Goal: Task Accomplishment & Management: Manage account settings

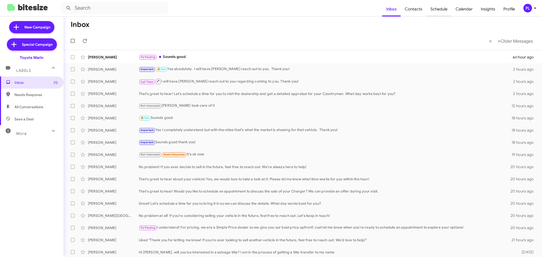
click at [440, 9] on span "Schedule" at bounding box center [438, 9] width 25 height 15
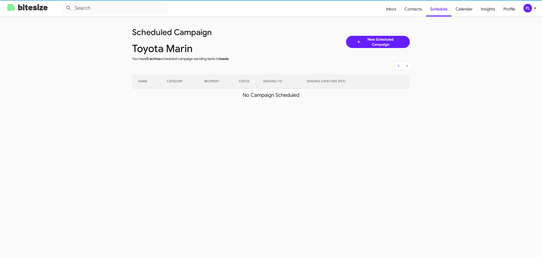
click at [536, 8] on icon at bounding box center [535, 8] width 6 height 6
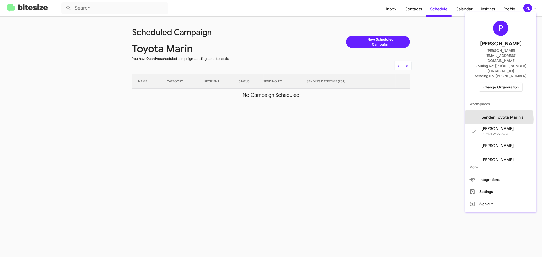
click at [504, 115] on span "Sender Toyota Marin's" at bounding box center [503, 117] width 42 height 5
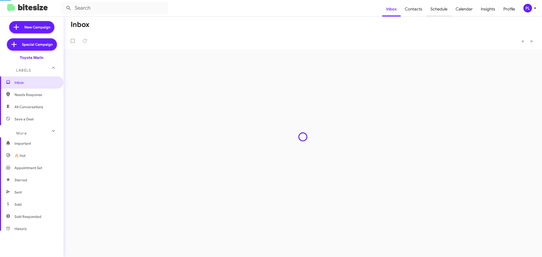
click at [441, 12] on span "Schedule" at bounding box center [438, 9] width 25 height 15
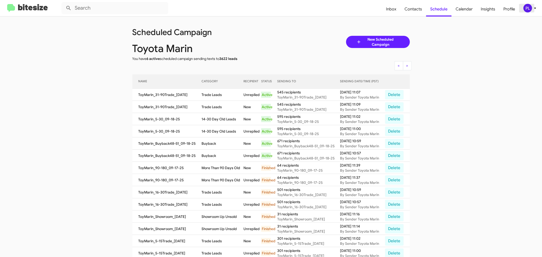
click at [529, 8] on div "PL" at bounding box center [527, 8] width 9 height 9
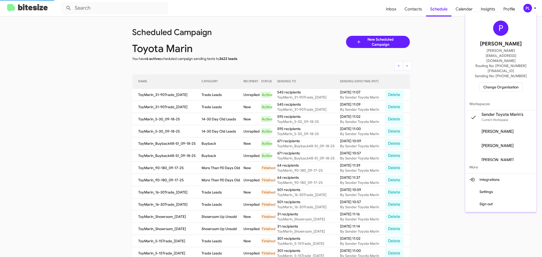
click at [501, 83] on span "Change Organization" at bounding box center [500, 87] width 35 height 9
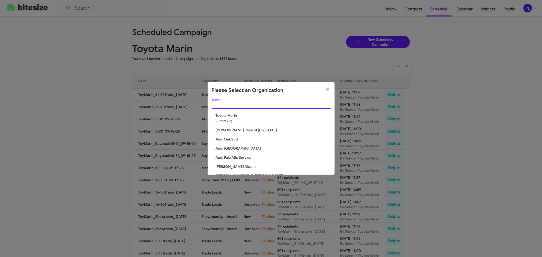
click at [239, 103] on input "Search" at bounding box center [271, 105] width 119 height 4
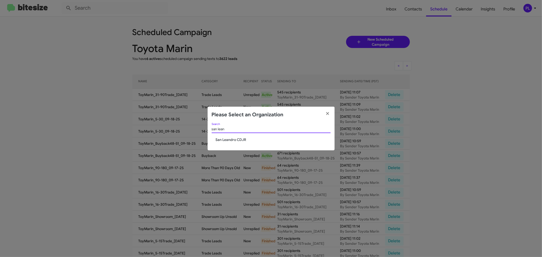
type input "san lean"
click at [222, 140] on span "San Leandro CDJR" at bounding box center [273, 139] width 115 height 5
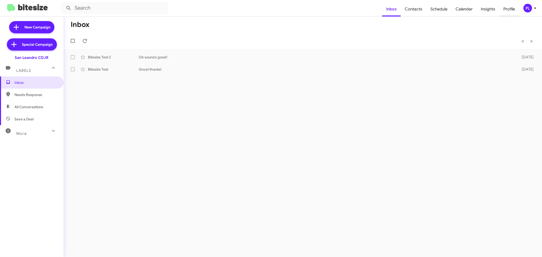
click at [507, 9] on span "Profile" at bounding box center [509, 9] width 20 height 15
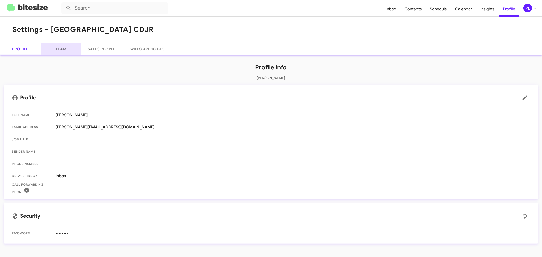
click at [65, 49] on link "Team" at bounding box center [61, 49] width 41 height 12
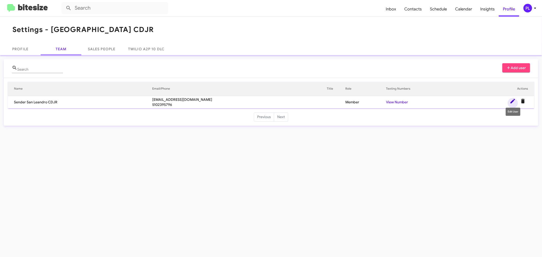
click at [512, 100] on icon at bounding box center [513, 101] width 6 height 6
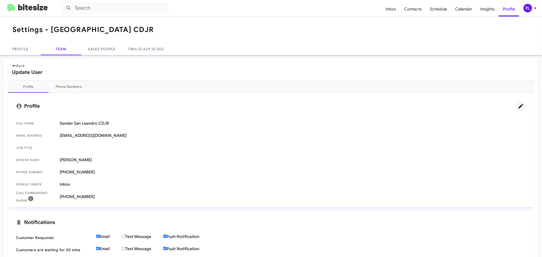
click at [519, 105] on icon at bounding box center [521, 106] width 5 height 5
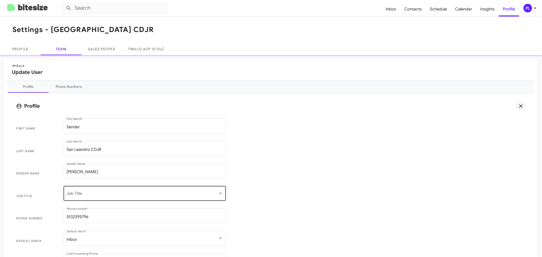
click at [97, 191] on div "Job Title" at bounding box center [145, 193] width 156 height 16
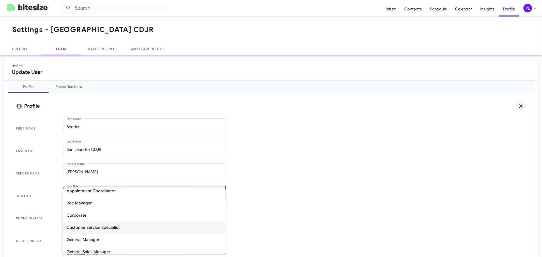
scroll to position [56, 0]
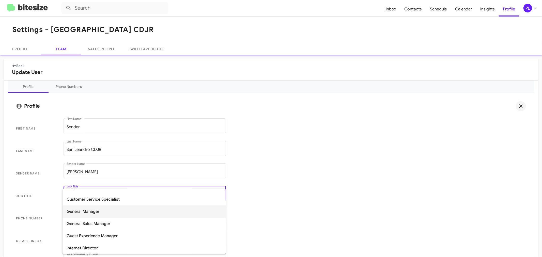
click at [95, 212] on span "General Manager" at bounding box center [144, 212] width 155 height 12
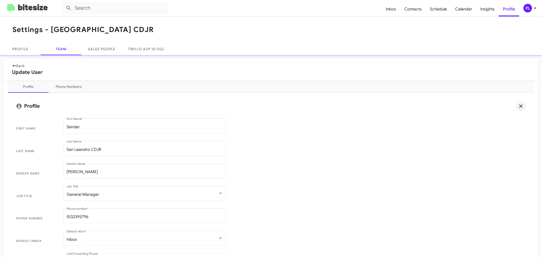
click at [278, 205] on span "Job Title General Manager Job Title" at bounding box center [271, 196] width 518 height 23
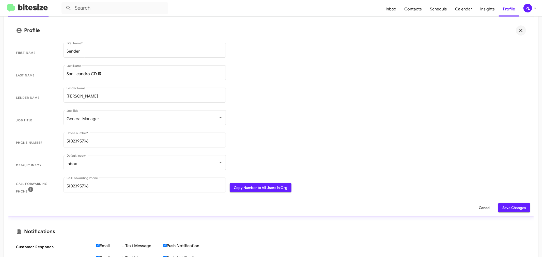
scroll to position [141, 0]
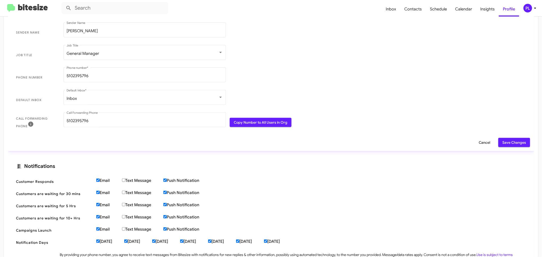
click at [505, 141] on span "Save Changes" at bounding box center [514, 142] width 24 height 9
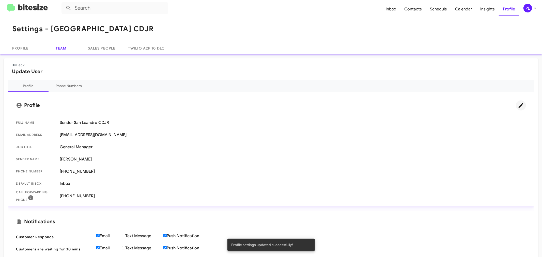
scroll to position [0, 0]
click at [23, 64] on link "Back" at bounding box center [18, 66] width 13 height 5
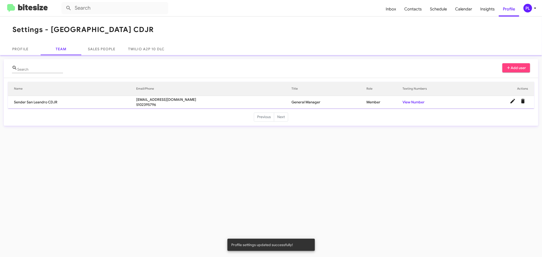
click at [509, 67] on icon at bounding box center [508, 67] width 3 height 3
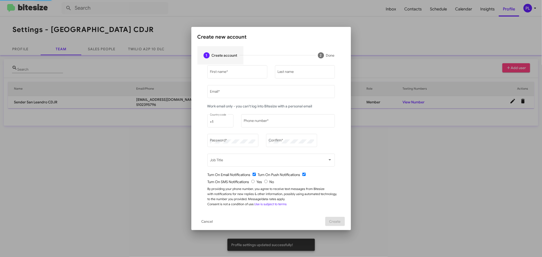
type input "[PERSON_NAME][EMAIL_ADDRESS][DOMAIN_NAME]"
click at [231, 71] on input "First name *" at bounding box center [237, 73] width 55 height 4
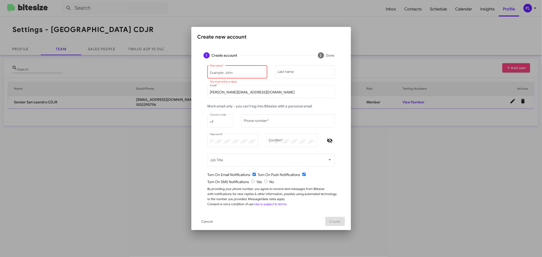
click at [224, 74] on input "First name *" at bounding box center [237, 73] width 55 height 4
paste input "CARLOS"
drag, startPoint x: 239, startPoint y: 71, endPoint x: 191, endPoint y: 70, distance: 48.0
click at [191, 70] on mat-dialog-content "1 Create account 2 Done CARLOS First name * Last name peggy@bitesize.co Email *…" at bounding box center [271, 129] width 160 height 167
type input "Carlos"
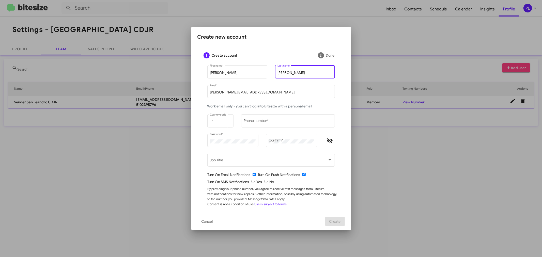
type input "Hidalgo"
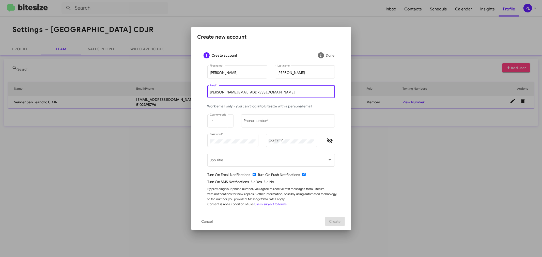
drag, startPoint x: 257, startPoint y: 94, endPoint x: 176, endPoint y: 94, distance: 80.8
click at [176, 94] on div "Create new account 1 Create account 2 Done Carlos First name * Hidalgo Last nam…" at bounding box center [271, 128] width 542 height 257
paste input "CGH@SANLEANDROCDJR.COM"
drag, startPoint x: 273, startPoint y: 91, endPoint x: 203, endPoint y: 91, distance: 69.9
click at [203, 91] on div "Carlos First name * Hidalgo Last name CGH@SANLEANDROCDJR.COM Email * Work email…" at bounding box center [270, 139] width 147 height 148
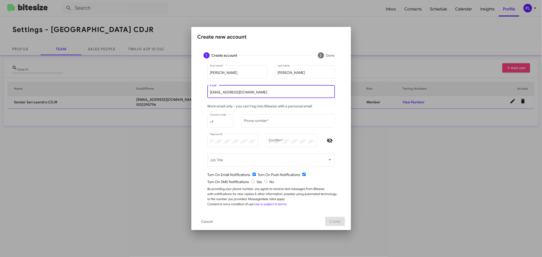
type input "CGH@SANLEANDROCDJR.COM"
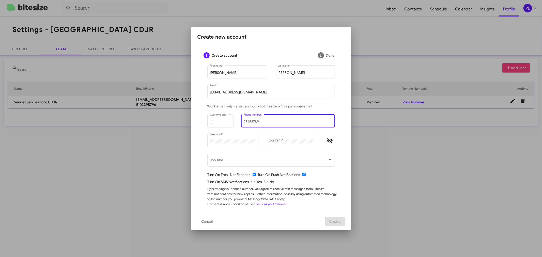
click at [265, 123] on input "Phone number *" at bounding box center [288, 122] width 88 height 4
paste input "CGH@SANLEANDROC"
type input "CGH@SANLEANDROC"
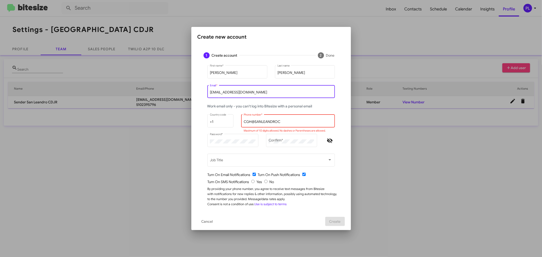
drag, startPoint x: 263, startPoint y: 91, endPoint x: 203, endPoint y: 92, distance: 60.2
click at [203, 92] on div "Carlos First name * Hidalgo Last name CGH@SANLEANDROCDJR.COM Email * Work email…" at bounding box center [270, 139] width 147 height 148
type input "cgh@sanleandrocdjr.com"
drag, startPoint x: 287, startPoint y: 123, endPoint x: 189, endPoint y: 121, distance: 98.9
click at [189, 121] on div "Create new account 1 Create account 2 Done Carlos First name * Hidalgo Last nam…" at bounding box center [271, 128] width 542 height 257
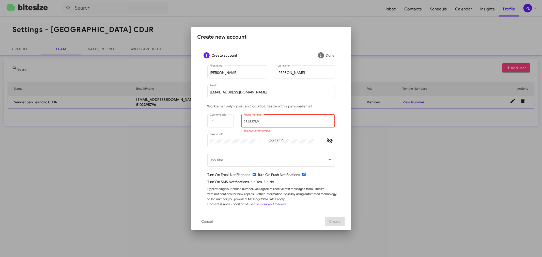
click at [127, 125] on div at bounding box center [271, 128] width 542 height 257
drag, startPoint x: 264, startPoint y: 92, endPoint x: 184, endPoint y: 92, distance: 80.3
click at [184, 92] on div "Create new account 1 Create account 2 Done Carlos First name * Hidalgo Last nam…" at bounding box center [271, 128] width 542 height 257
paste input "idalgo@fifthwaveauto"
type input "cghidalgo@fifthwaveauto.com"
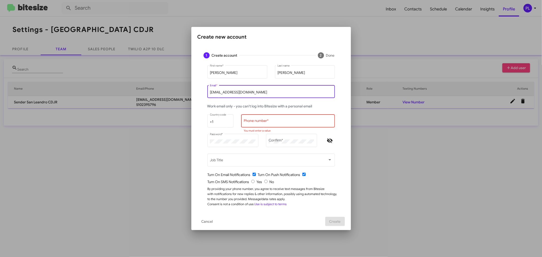
click at [281, 122] on input "Phone number *" at bounding box center [288, 122] width 88 height 4
paste input "916-792-5658"
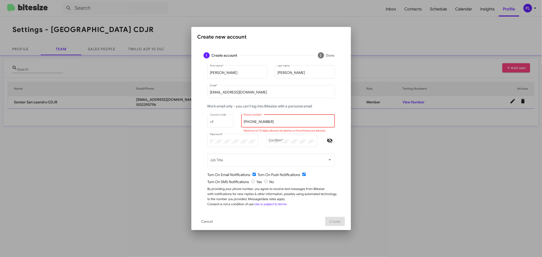
click at [244, 123] on input "916-792-5658" at bounding box center [288, 122] width 88 height 4
type input "19167925658"
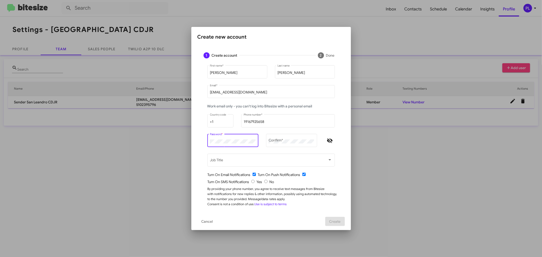
click at [191, 143] on div "Create new account 1 Create account 2 Done Carlos First name * Hidalgo Last nam…" at bounding box center [271, 128] width 542 height 257
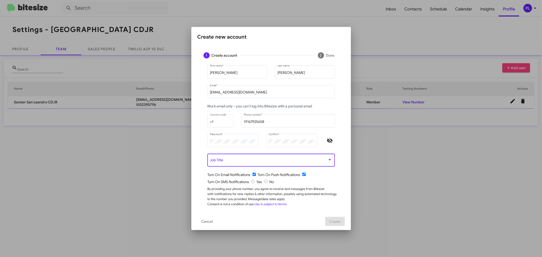
click at [230, 160] on span at bounding box center [269, 161] width 118 height 4
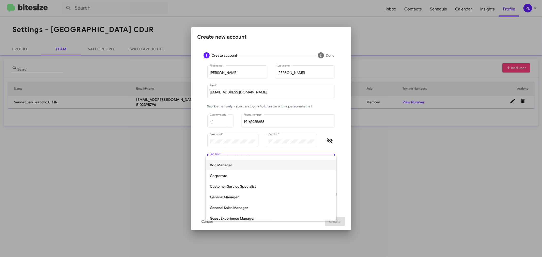
scroll to position [28, 0]
click at [231, 194] on span "General Manager" at bounding box center [271, 197] width 122 height 11
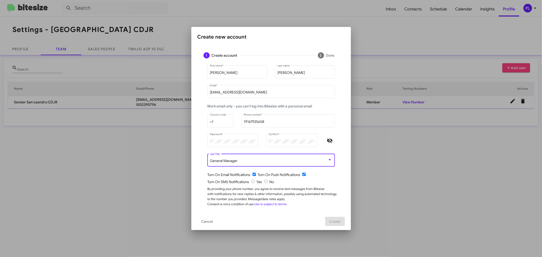
click at [254, 182] on input "radio" at bounding box center [252, 181] width 3 height 3
radio input "true"
click at [339, 220] on span "Create" at bounding box center [334, 221] width 11 height 9
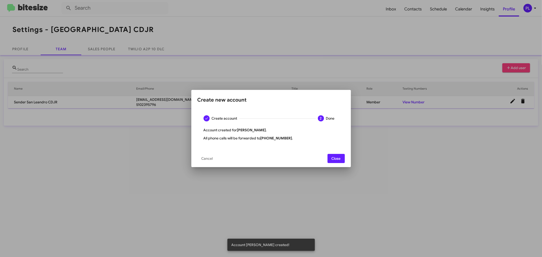
click at [333, 156] on span "Close" at bounding box center [336, 158] width 9 height 9
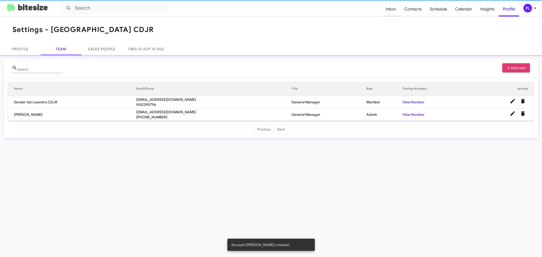
click at [394, 8] on span "Inbox" at bounding box center [391, 9] width 19 height 15
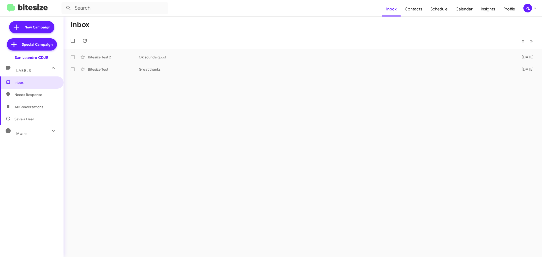
click at [529, 8] on div "PL" at bounding box center [527, 8] width 9 height 9
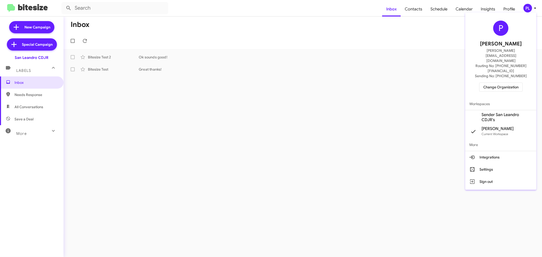
click at [497, 83] on span "Change Organization" at bounding box center [500, 87] width 35 height 9
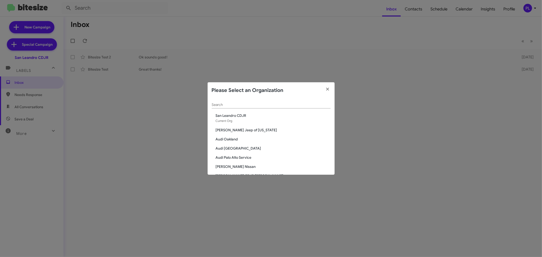
click at [255, 105] on input "Search" at bounding box center [271, 105] width 119 height 4
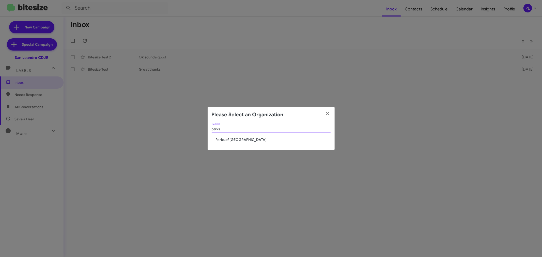
type input "parks"
click at [236, 137] on span "Parks of [GEOGRAPHIC_DATA]" at bounding box center [273, 139] width 115 height 5
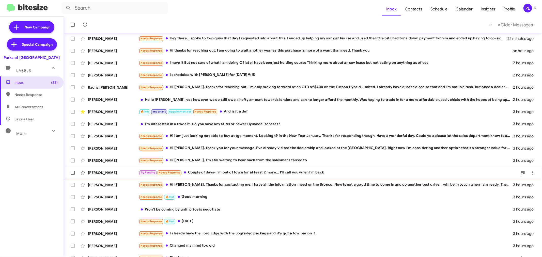
scroll to position [38, 0]
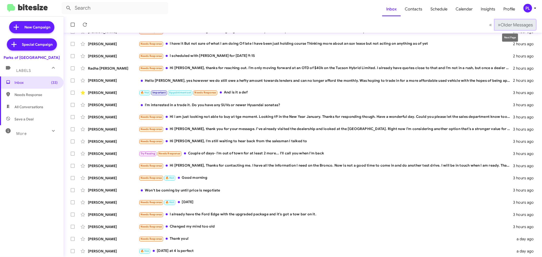
click at [520, 25] on span "Older Messages" at bounding box center [517, 25] width 32 height 6
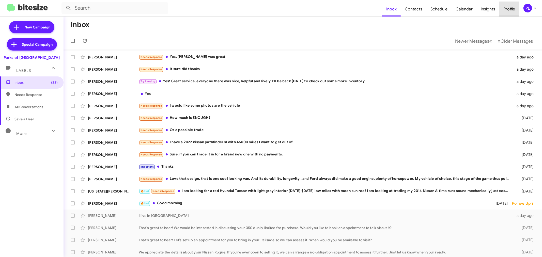
click at [512, 10] on span "Profile" at bounding box center [509, 9] width 20 height 15
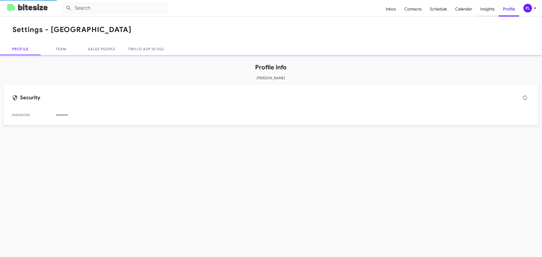
click at [491, 7] on span "Insights" at bounding box center [487, 9] width 23 height 15
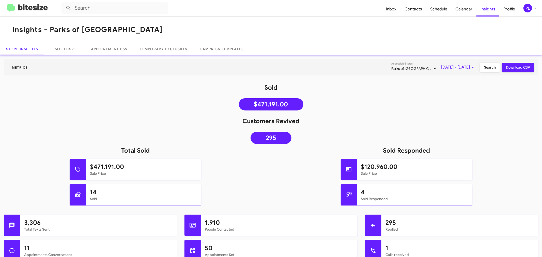
click at [459, 66] on span "Sep 1, 2025 - Sep 18, 2025" at bounding box center [458, 67] width 35 height 9
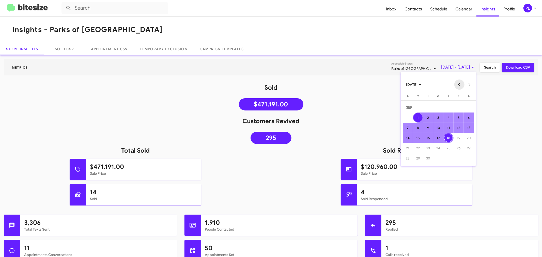
click at [458, 82] on button "Previous month" at bounding box center [459, 85] width 10 height 10
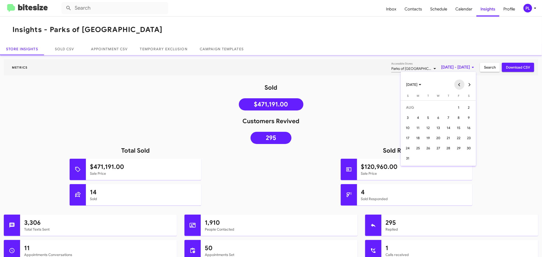
click at [458, 82] on button "Previous month" at bounding box center [459, 85] width 10 height 10
click at [426, 158] on div "29" at bounding box center [428, 158] width 9 height 9
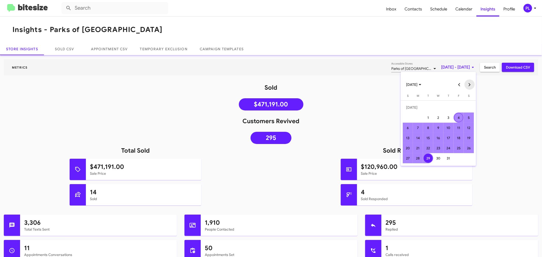
click at [470, 83] on button "Next month" at bounding box center [469, 85] width 10 height 10
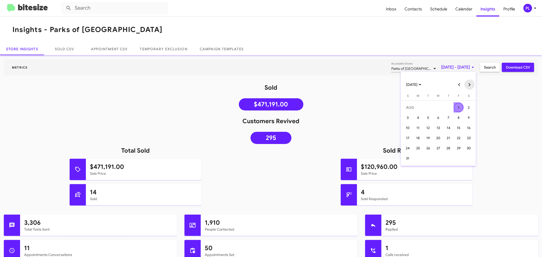
click at [470, 83] on button "Next month" at bounding box center [469, 85] width 10 height 10
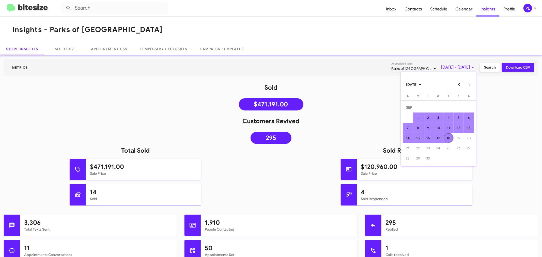
click at [448, 139] on div "18" at bounding box center [448, 137] width 9 height 9
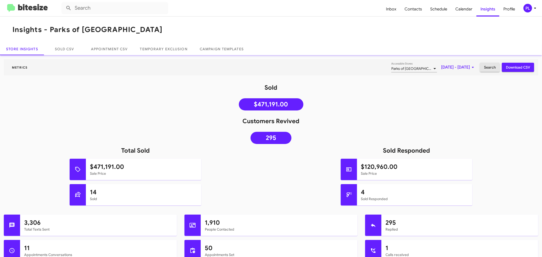
click at [484, 68] on span "Search" at bounding box center [490, 67] width 12 height 9
click at [396, 11] on span "Inbox" at bounding box center [391, 9] width 19 height 15
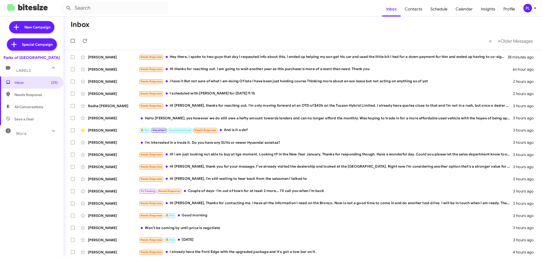
click at [535, 9] on icon at bounding box center [535, 8] width 6 height 6
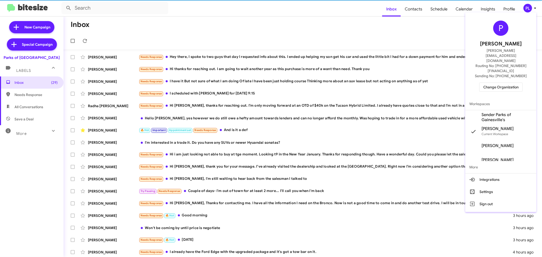
click at [492, 83] on span "Change Organization" at bounding box center [500, 87] width 35 height 9
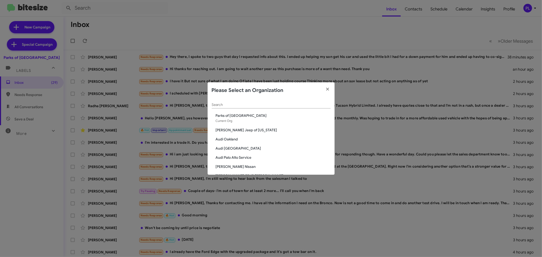
click at [252, 104] on div "Search" at bounding box center [271, 104] width 119 height 10
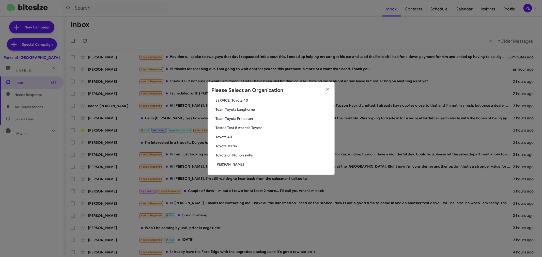
type input "toy"
click at [233, 147] on span "Toyota Marin" at bounding box center [273, 146] width 115 height 5
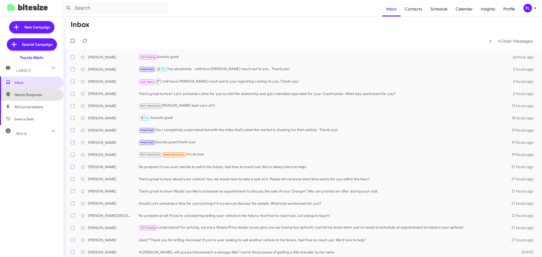
click at [31, 95] on span "Needs Response" at bounding box center [35, 94] width 43 height 5
type input "in:needs-response"
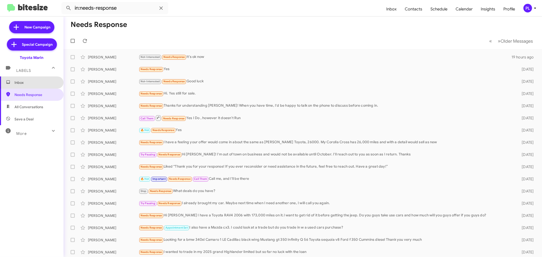
click at [34, 81] on span "Inbox" at bounding box center [35, 82] width 43 height 5
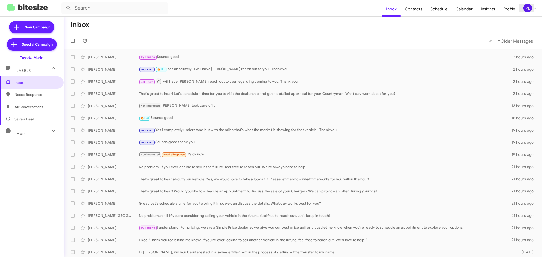
click at [531, 9] on div "PL" at bounding box center [527, 8] width 9 height 9
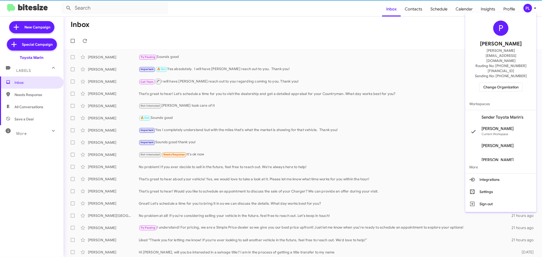
click at [515, 83] on span "Change Organization" at bounding box center [500, 87] width 35 height 9
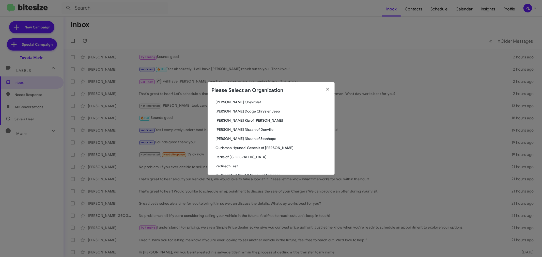
scroll to position [508, 0]
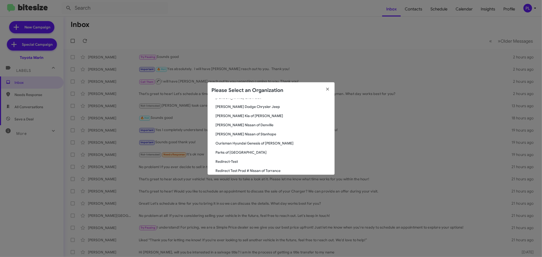
click at [235, 153] on span "Parks of [GEOGRAPHIC_DATA]" at bounding box center [273, 152] width 115 height 5
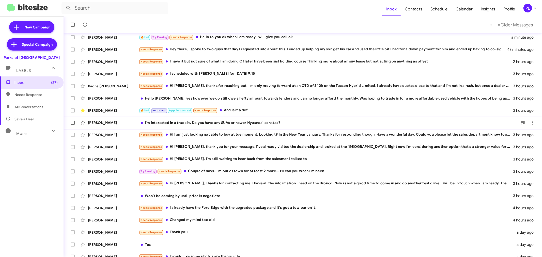
scroll to position [38, 0]
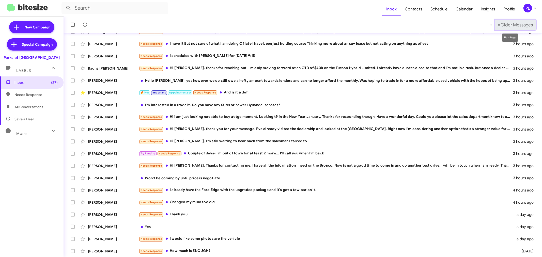
click at [519, 23] on span "Older Messages" at bounding box center [517, 25] width 32 height 6
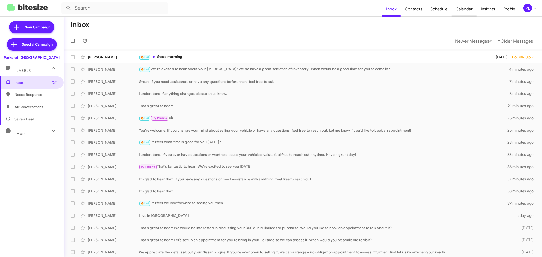
click at [461, 10] on span "Calendar" at bounding box center [464, 9] width 25 height 15
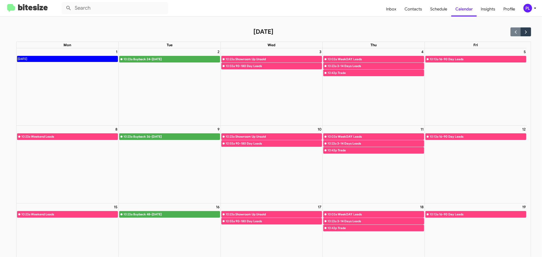
click at [534, 9] on icon at bounding box center [535, 8] width 6 height 6
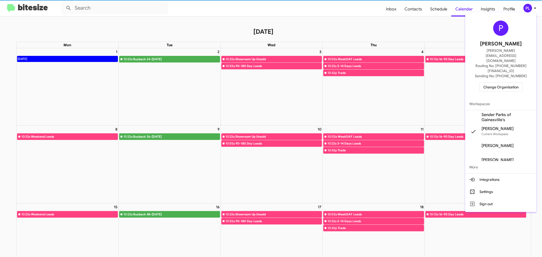
click at [501, 83] on span "Change Organization" at bounding box center [500, 87] width 35 height 9
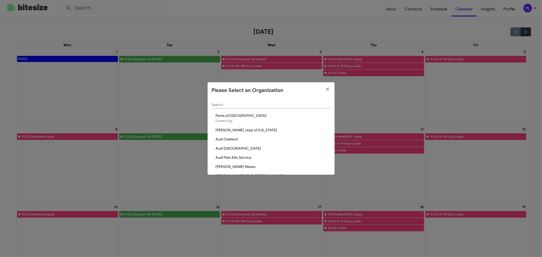
click at [263, 105] on input "Search" at bounding box center [271, 105] width 119 height 4
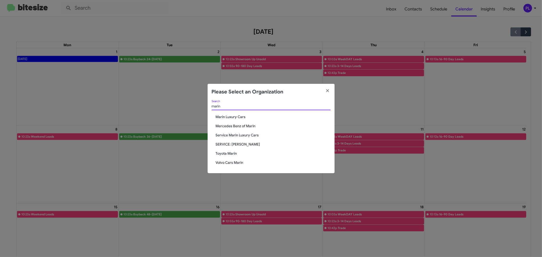
type input "marin"
click at [225, 152] on span "Toyota Marin" at bounding box center [273, 153] width 115 height 5
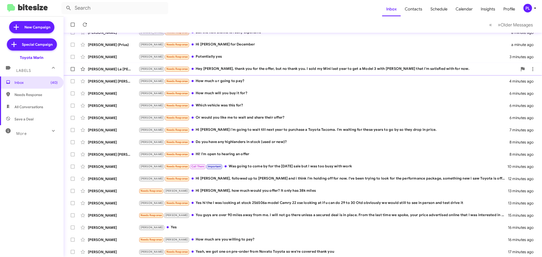
scroll to position [38, 0]
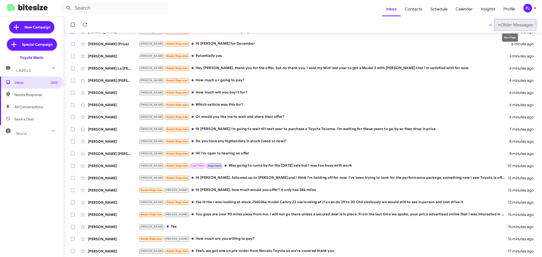
click at [503, 26] on span "Older Messages" at bounding box center [517, 25] width 32 height 6
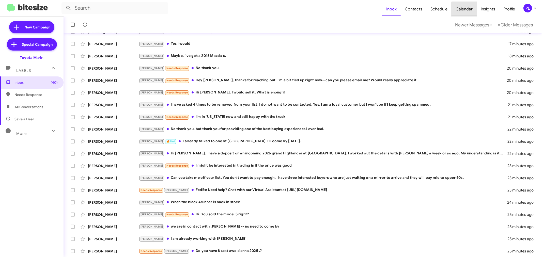
click at [471, 12] on span "Calendar" at bounding box center [464, 9] width 25 height 15
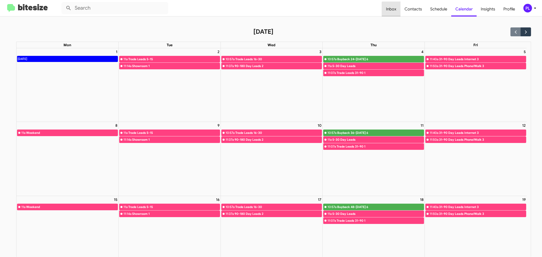
click at [394, 13] on span "Inbox" at bounding box center [391, 9] width 19 height 15
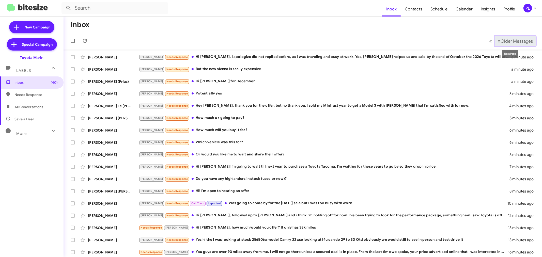
click at [507, 41] on span "Older Messages" at bounding box center [517, 41] width 32 height 6
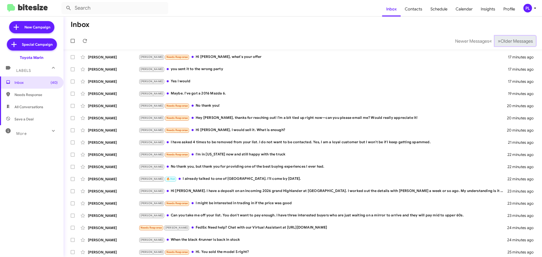
click at [507, 41] on span "Older Messages" at bounding box center [517, 41] width 32 height 6
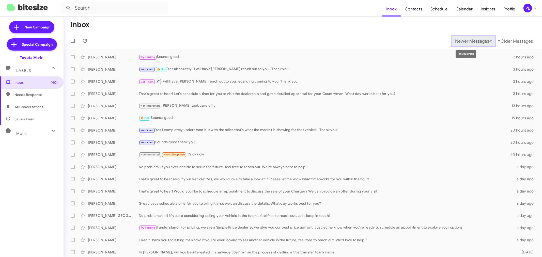
click at [468, 41] on span "Newer Messages" at bounding box center [472, 41] width 34 height 6
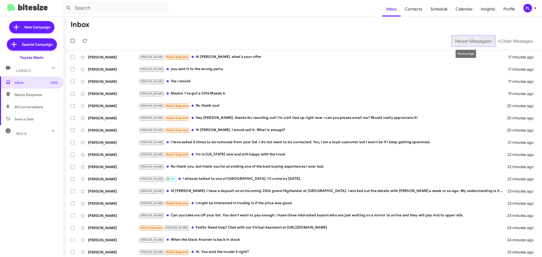
click at [470, 42] on span "Newer Messages" at bounding box center [472, 41] width 34 height 6
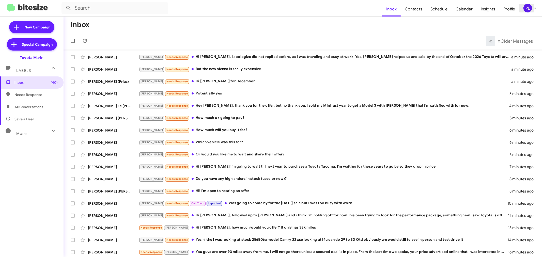
click at [536, 7] on icon at bounding box center [535, 8] width 6 height 6
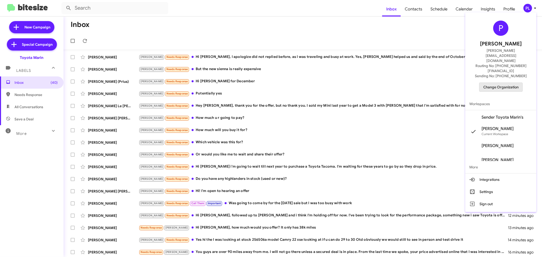
click at [512, 83] on span "Change Organization" at bounding box center [500, 87] width 35 height 9
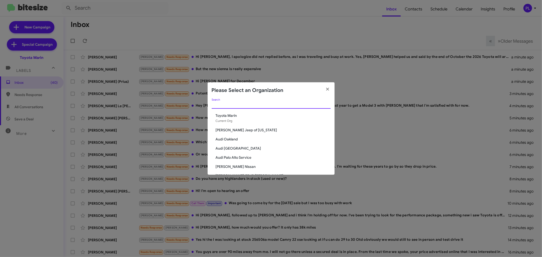
click at [273, 106] on input "Search" at bounding box center [271, 105] width 119 height 4
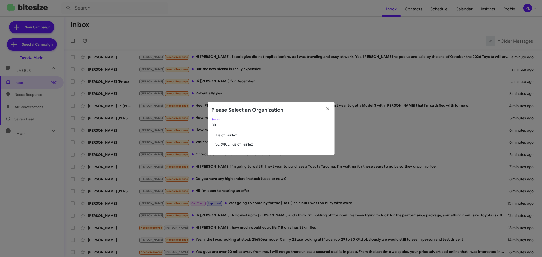
type input "fair"
click at [232, 136] on span "Kia of Fairfax" at bounding box center [273, 135] width 115 height 5
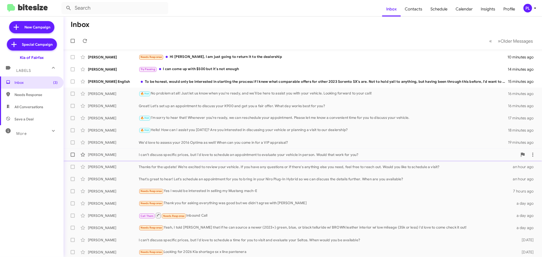
click at [187, 150] on div "[PERSON_NAME] I can’t discuss specific prices, but I'd love to schedule an appo…" at bounding box center [303, 155] width 470 height 10
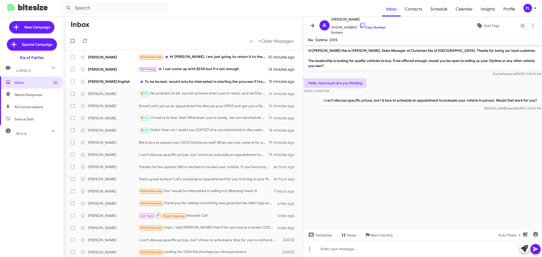
click at [313, 29] on button at bounding box center [312, 26] width 10 height 10
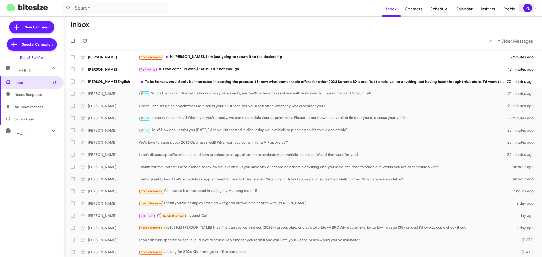
click at [534, 9] on icon at bounding box center [535, 8] width 6 height 6
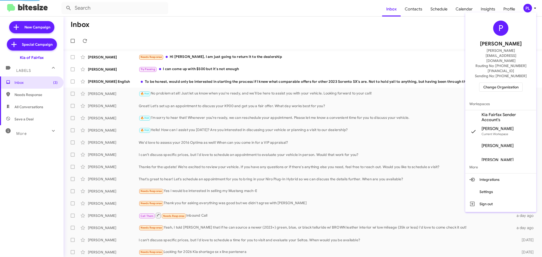
click at [500, 83] on span "Change Organization" at bounding box center [500, 87] width 35 height 9
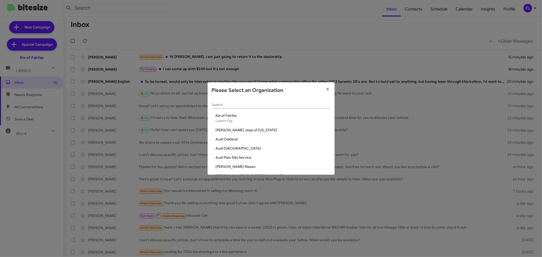
click at [247, 104] on input "Search" at bounding box center [271, 105] width 119 height 4
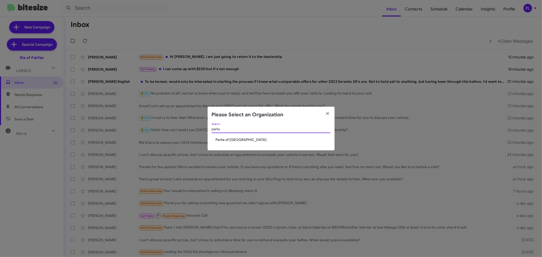
type input "parks"
click at [244, 141] on span "Parks of [GEOGRAPHIC_DATA]" at bounding box center [273, 139] width 115 height 5
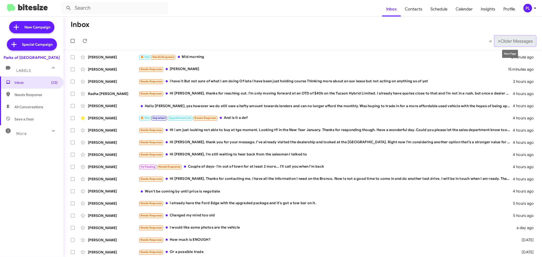
click at [505, 38] on button "» Next Older Messages" at bounding box center [515, 41] width 41 height 10
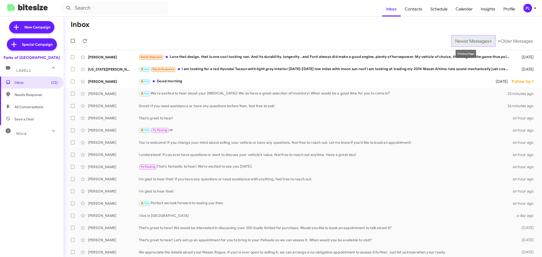
click at [466, 40] on span "Newer Messages" at bounding box center [472, 41] width 34 height 6
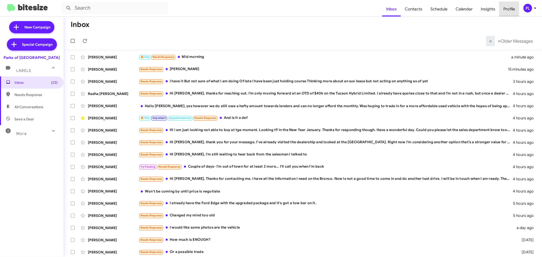
click at [504, 9] on span "Profile" at bounding box center [509, 9] width 20 height 15
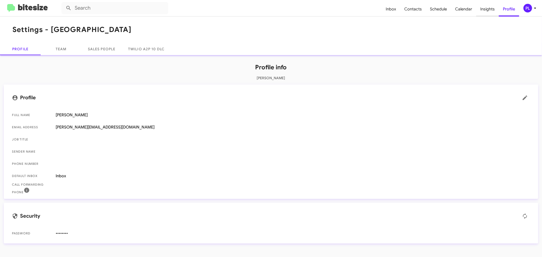
click at [492, 8] on span "Insights" at bounding box center [487, 9] width 23 height 15
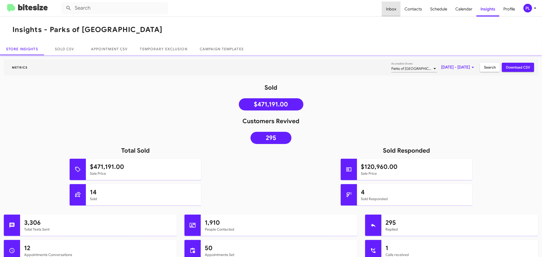
click at [392, 6] on span "Inbox" at bounding box center [391, 9] width 19 height 15
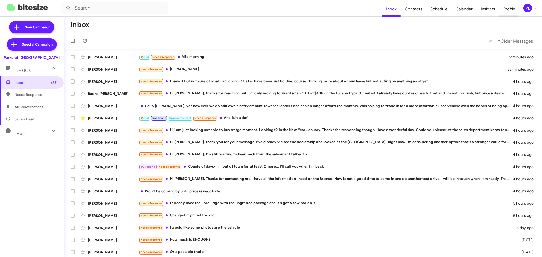
click at [509, 11] on span "Profile" at bounding box center [509, 9] width 20 height 15
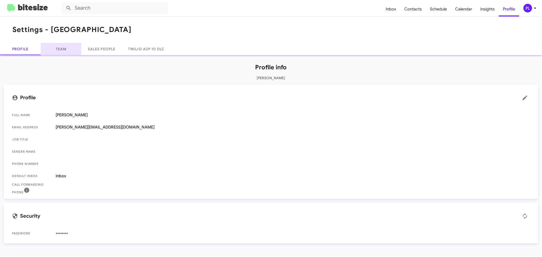
click at [63, 52] on link "Team" at bounding box center [61, 49] width 41 height 12
click at [62, 48] on link "Team" at bounding box center [61, 49] width 41 height 12
click at [63, 50] on link "Team" at bounding box center [61, 49] width 41 height 12
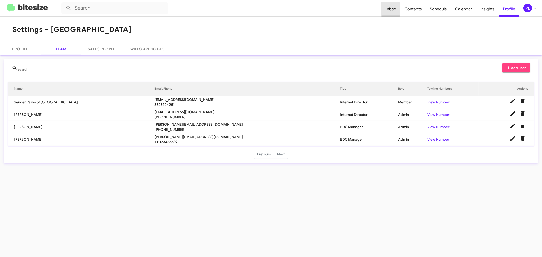
click at [387, 9] on span "Inbox" at bounding box center [391, 9] width 19 height 15
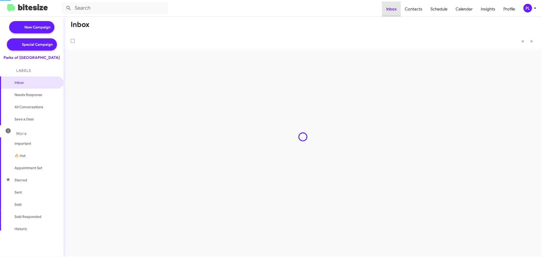
click at [390, 9] on span "Inbox" at bounding box center [391, 9] width 19 height 15
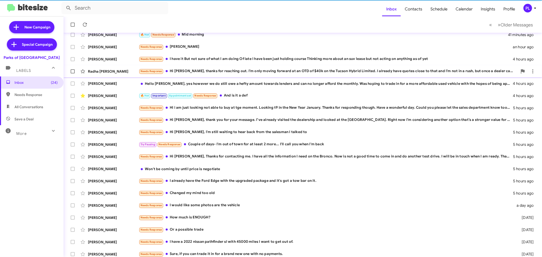
scroll to position [38, 0]
